Goal: Task Accomplishment & Management: Complete application form

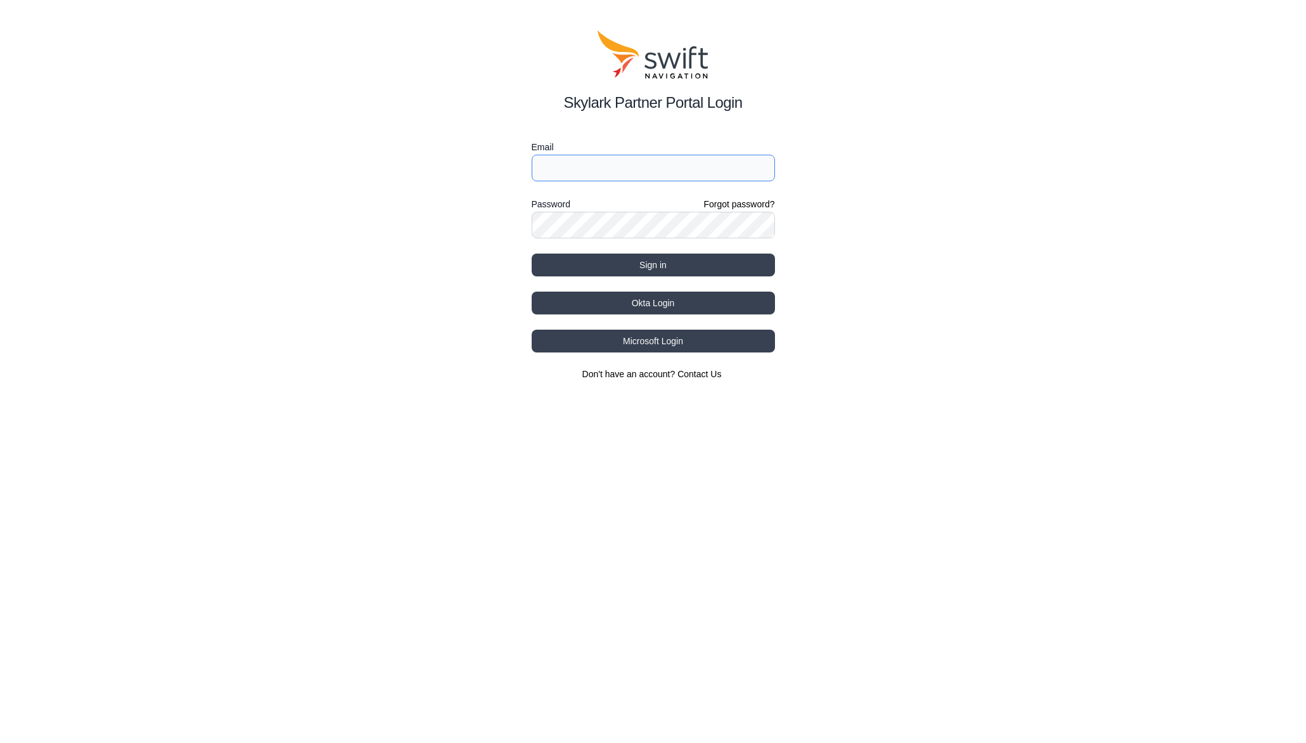
type input "[EMAIL_ADDRESS][DOMAIN_NAME]"
click at [653, 305] on button "Okta Login" at bounding box center [653, 302] width 243 height 23
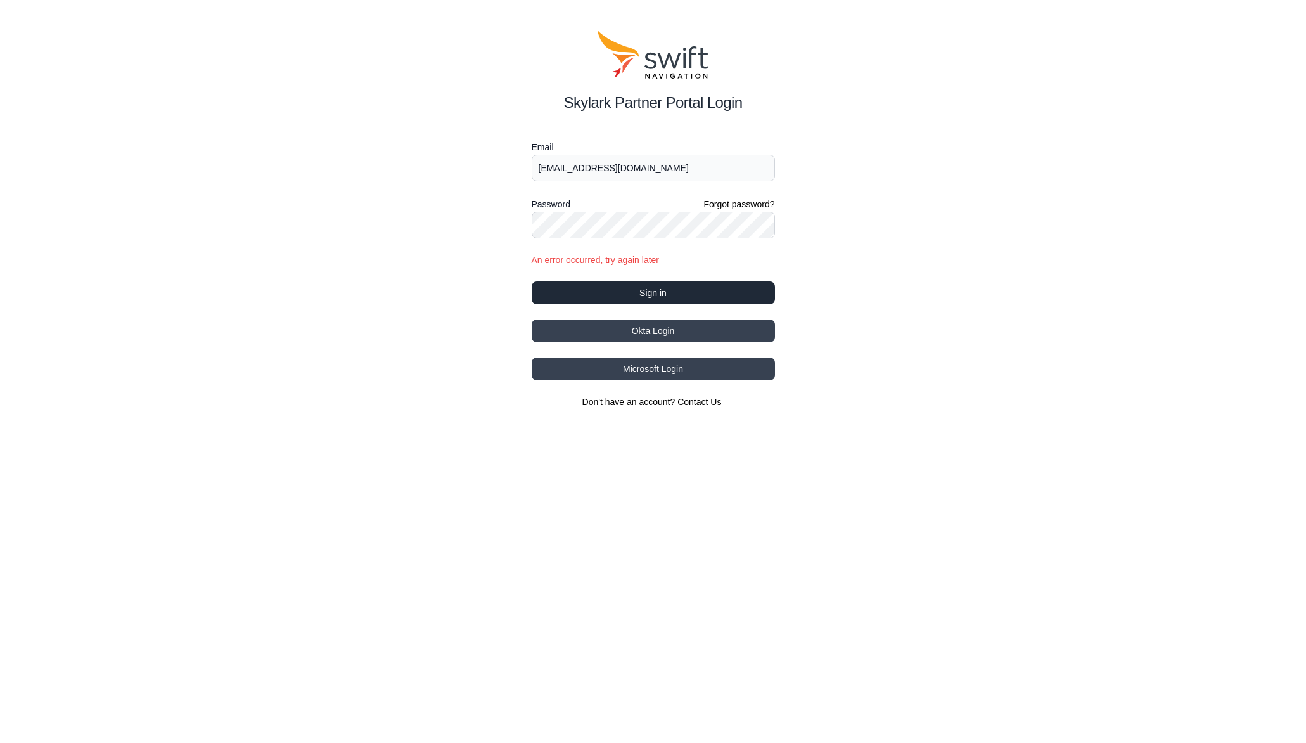
click at [654, 292] on button "Sign in" at bounding box center [653, 292] width 243 height 23
click at [653, 291] on button "Sign in" at bounding box center [653, 292] width 243 height 23
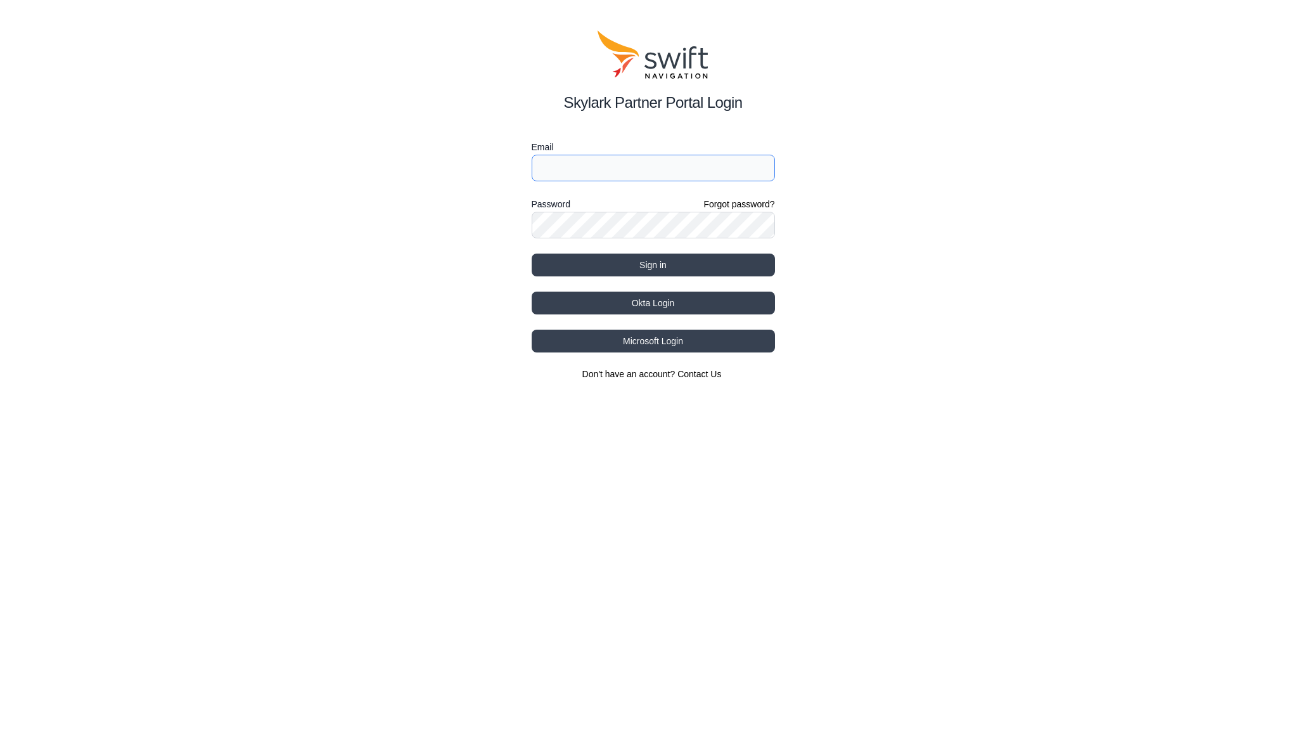
type input "[EMAIL_ADDRESS][DOMAIN_NAME]"
click at [648, 303] on button "Okta Login" at bounding box center [653, 302] width 243 height 23
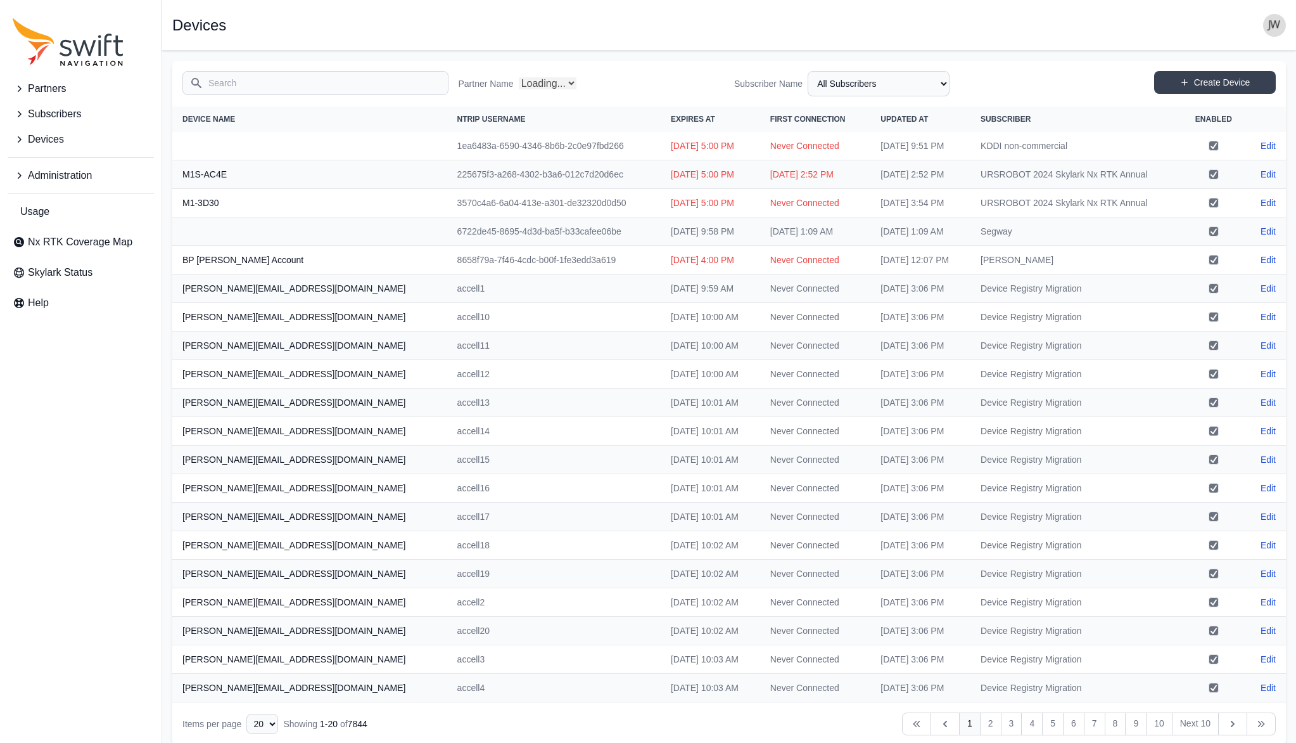
select select "Partner Name"
